Goal: Check status: Check status

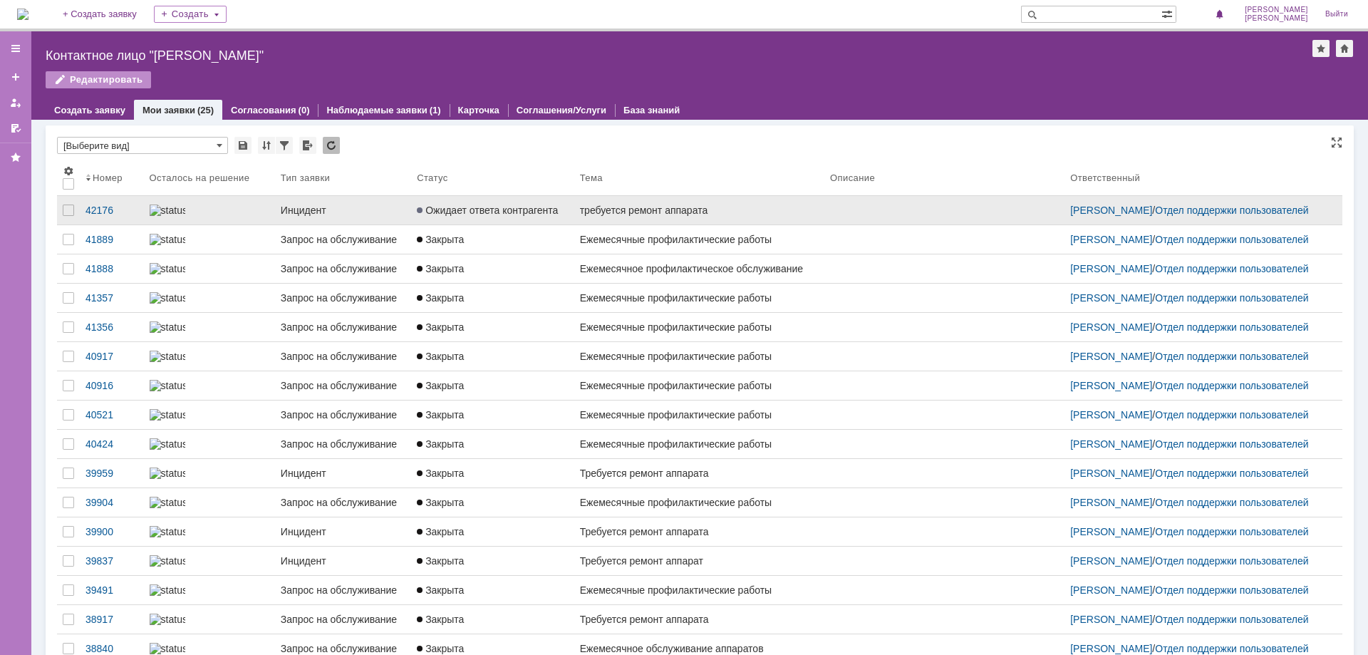
click at [443, 202] on link "Ожидает ответа контрагента" at bounding box center [492, 210] width 163 height 29
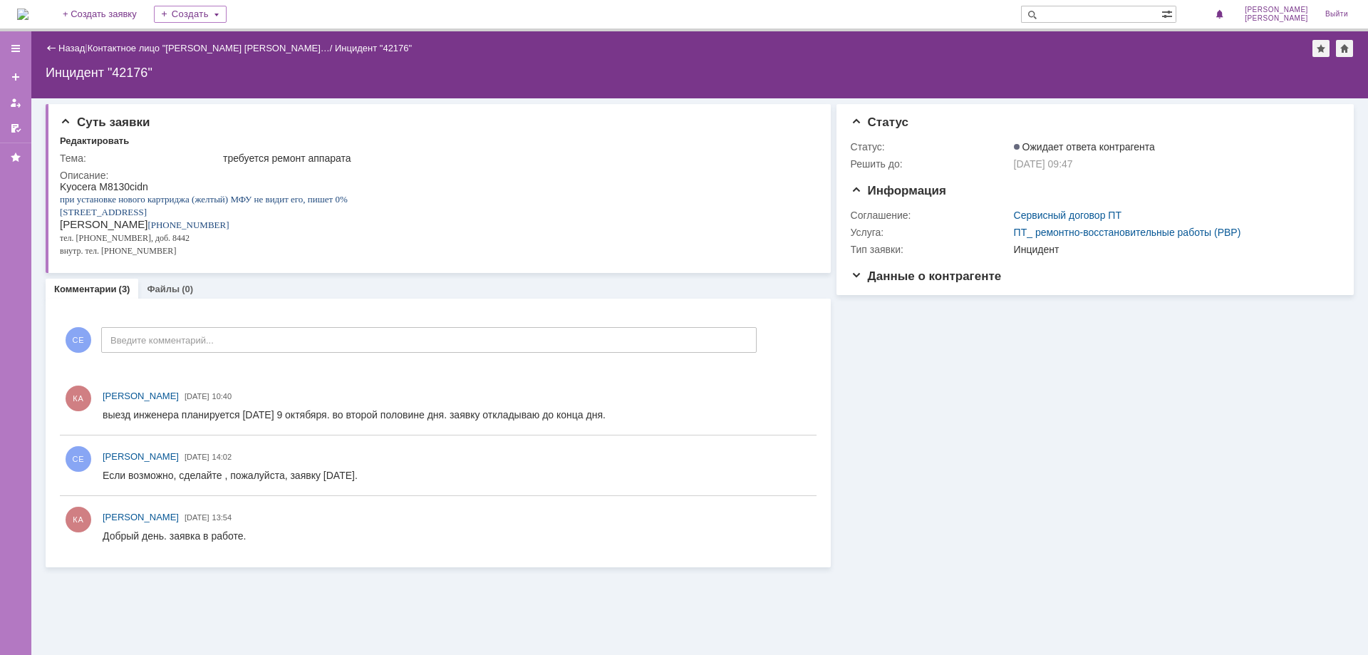
click at [51, 48] on div "Назад" at bounding box center [65, 48] width 39 height 11
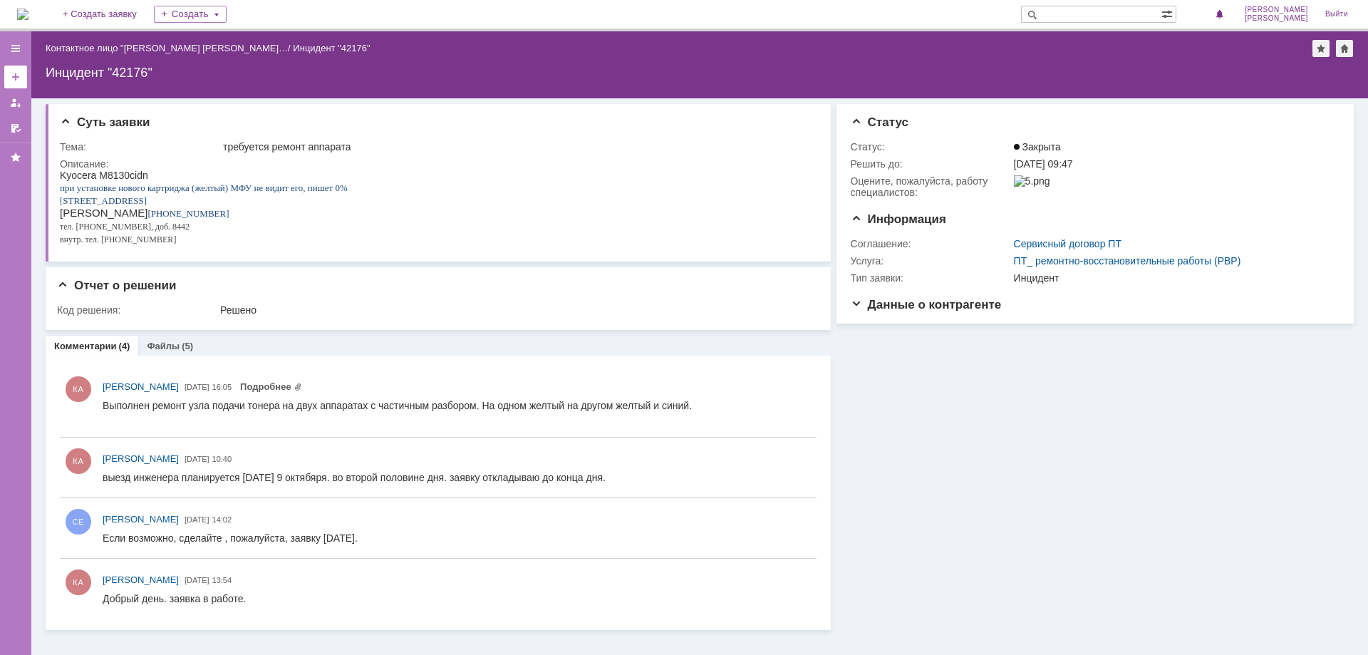
click at [13, 74] on div at bounding box center [15, 76] width 11 height 11
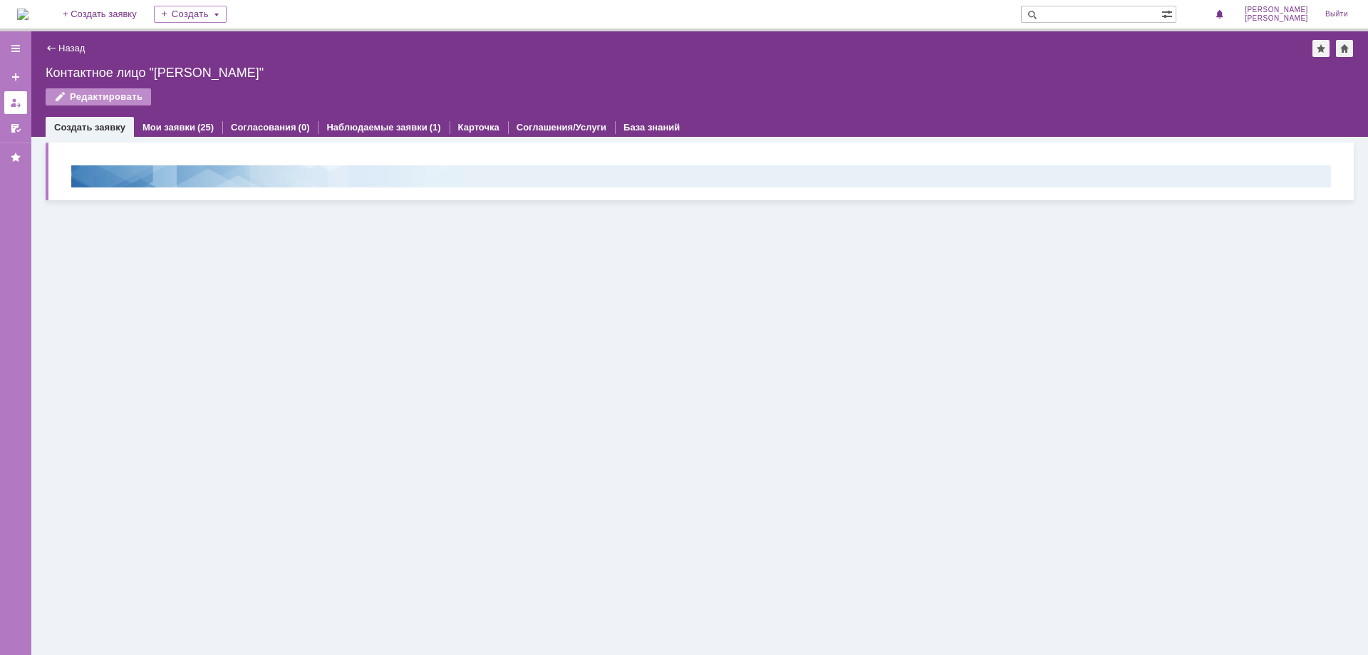
click at [12, 105] on div at bounding box center [15, 102] width 11 height 11
